Goal: Task Accomplishment & Management: Manage account settings

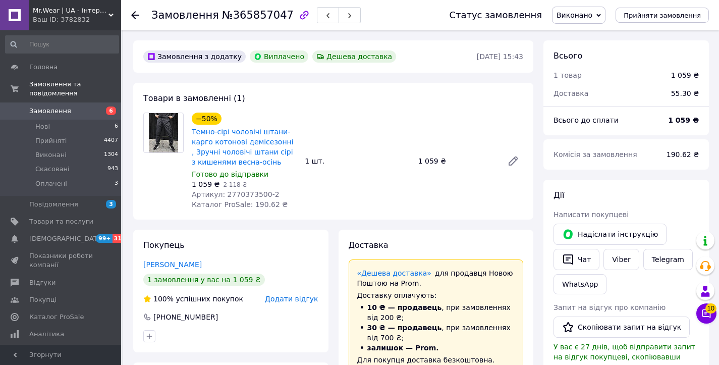
scroll to position [57, 0]
